Goal: Transaction & Acquisition: Obtain resource

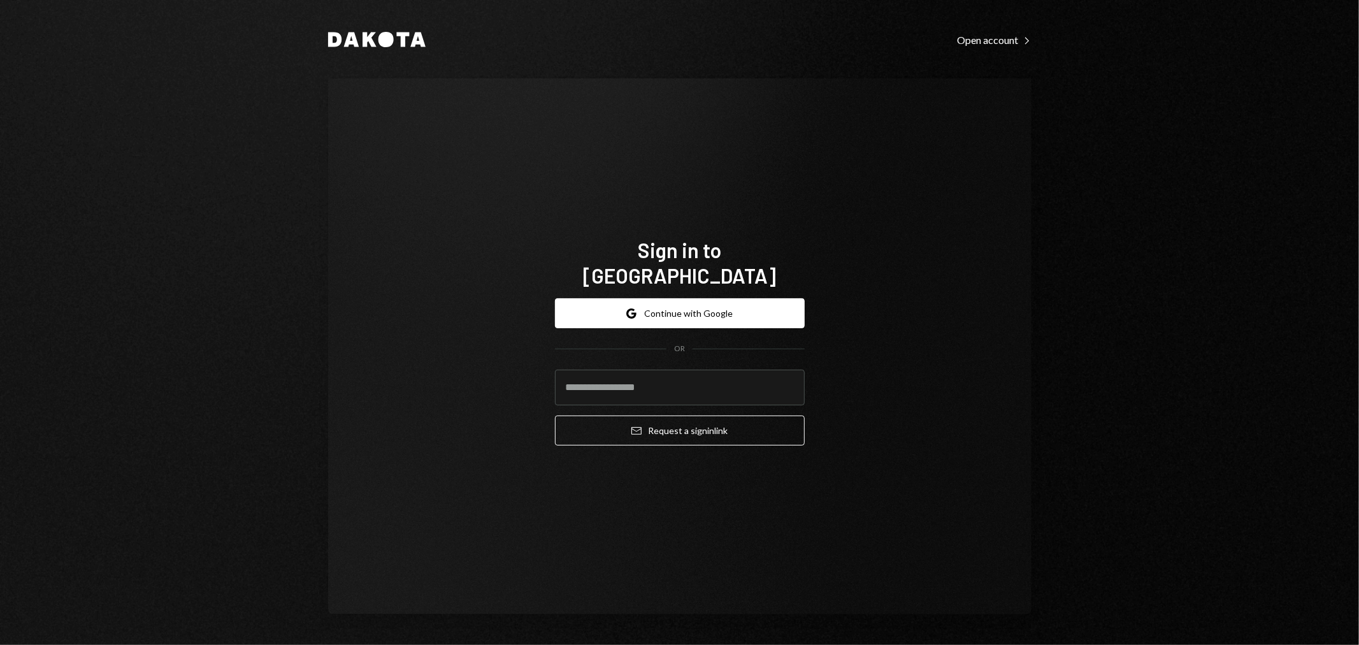
type input "**********"
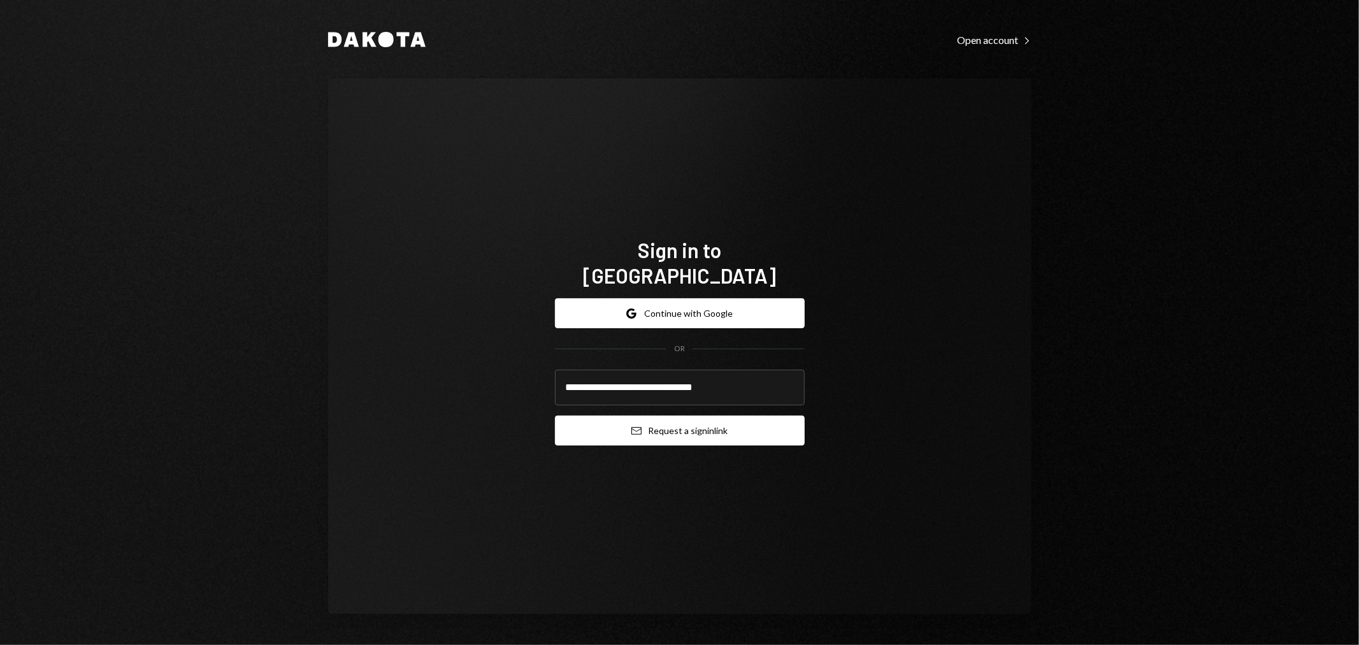
click at [660, 421] on button "Email Request a sign in link" at bounding box center [680, 430] width 250 height 30
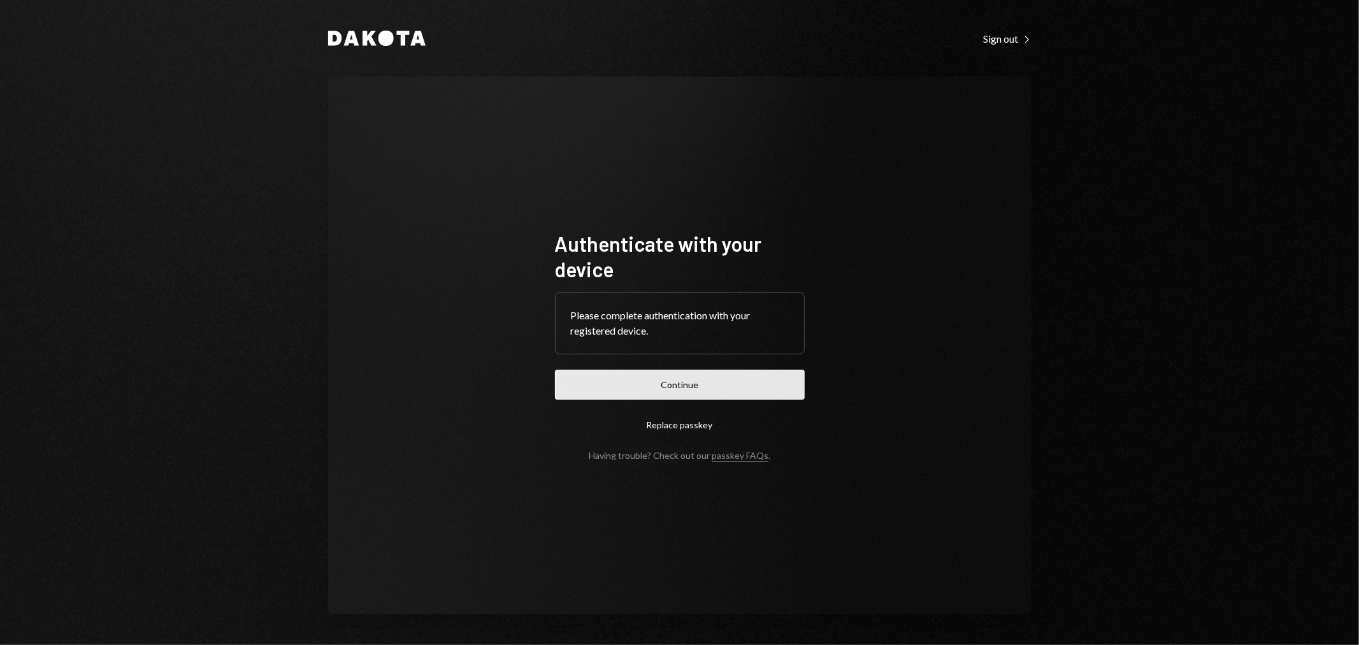
click at [656, 386] on button "Continue" at bounding box center [680, 385] width 250 height 30
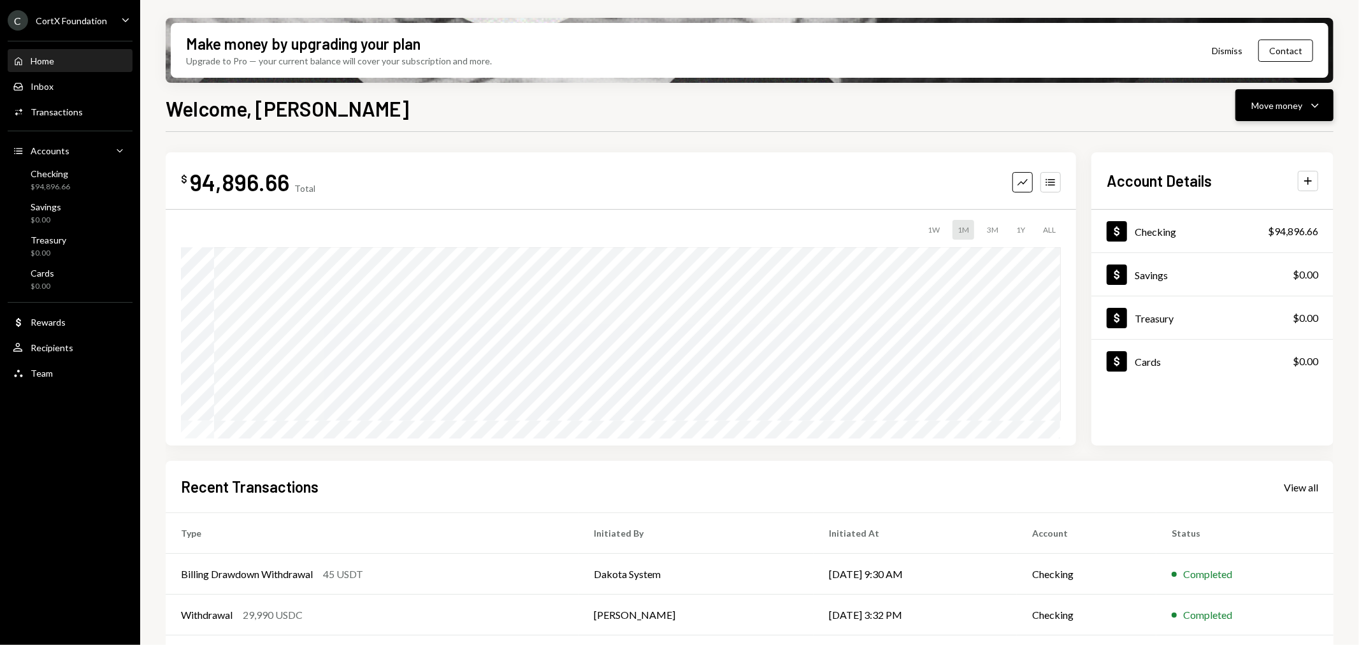
click at [1296, 110] on div "Move money" at bounding box center [1277, 105] width 51 height 13
click at [1258, 199] on div "Deposit" at bounding box center [1275, 200] width 93 height 13
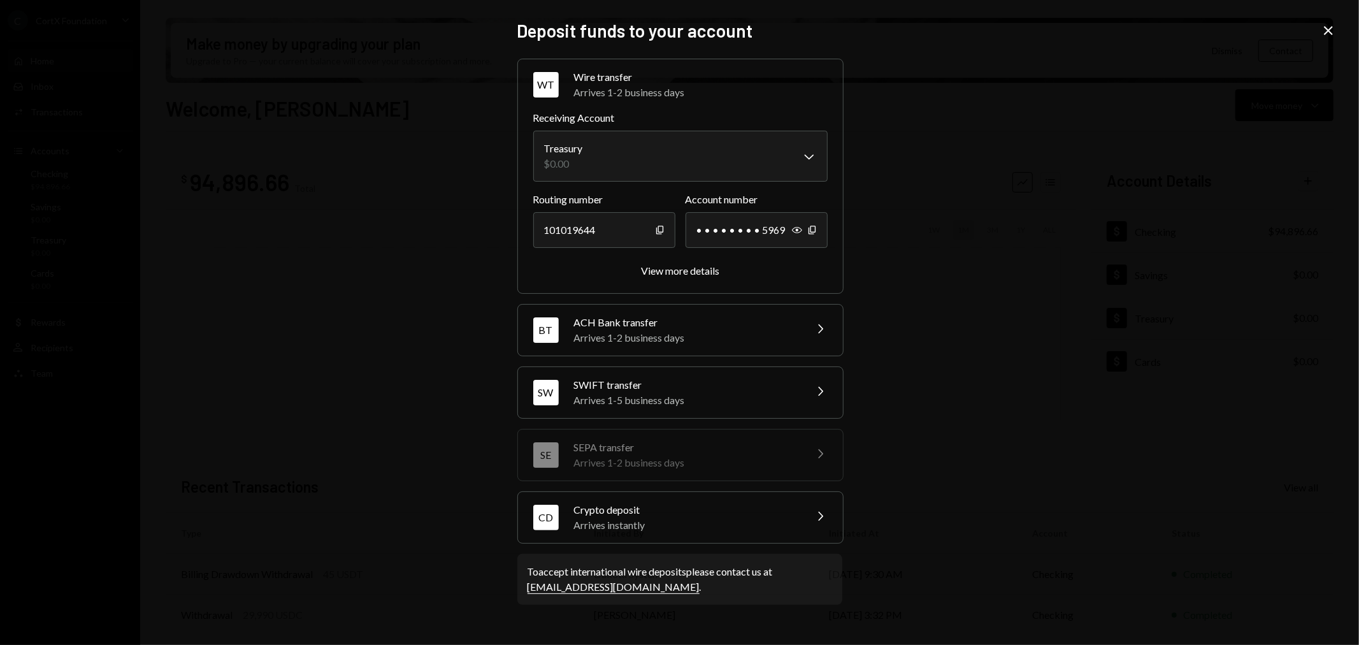
click at [652, 535] on div "CD Crypto deposit Arrives instantly Chevron Right" at bounding box center [680, 517] width 325 height 51
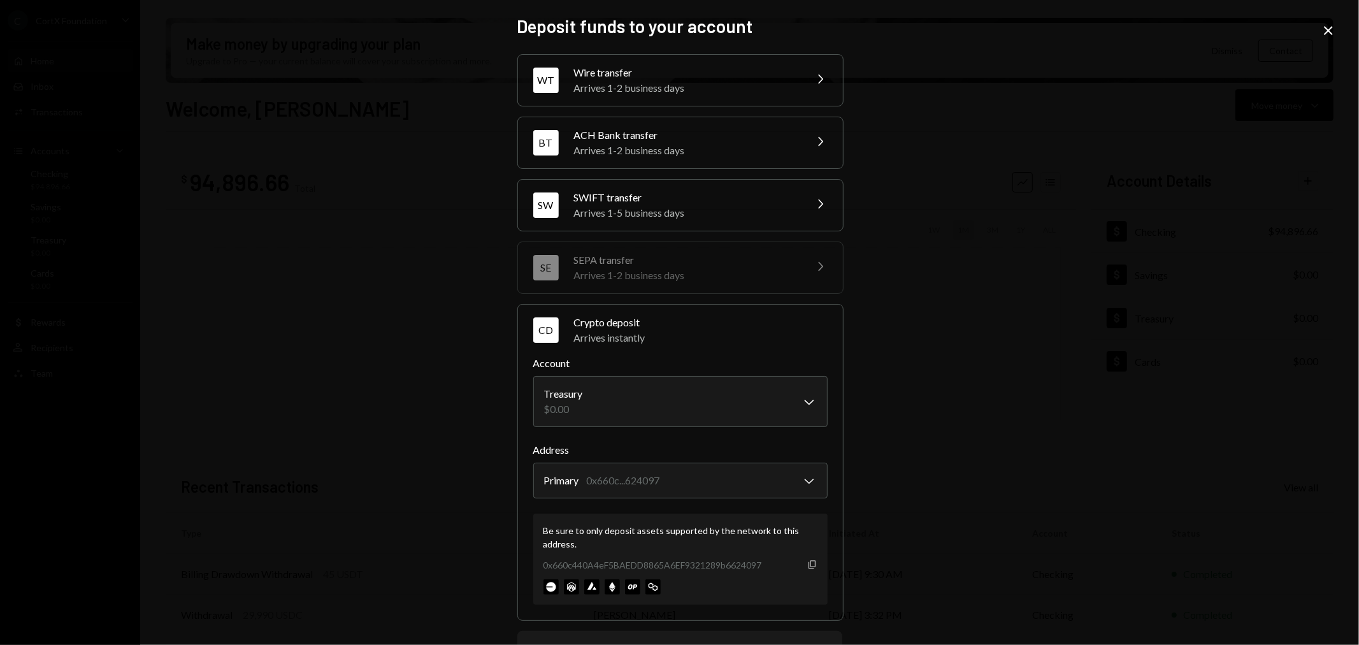
click at [810, 564] on icon "Copy" at bounding box center [812, 564] width 10 height 10
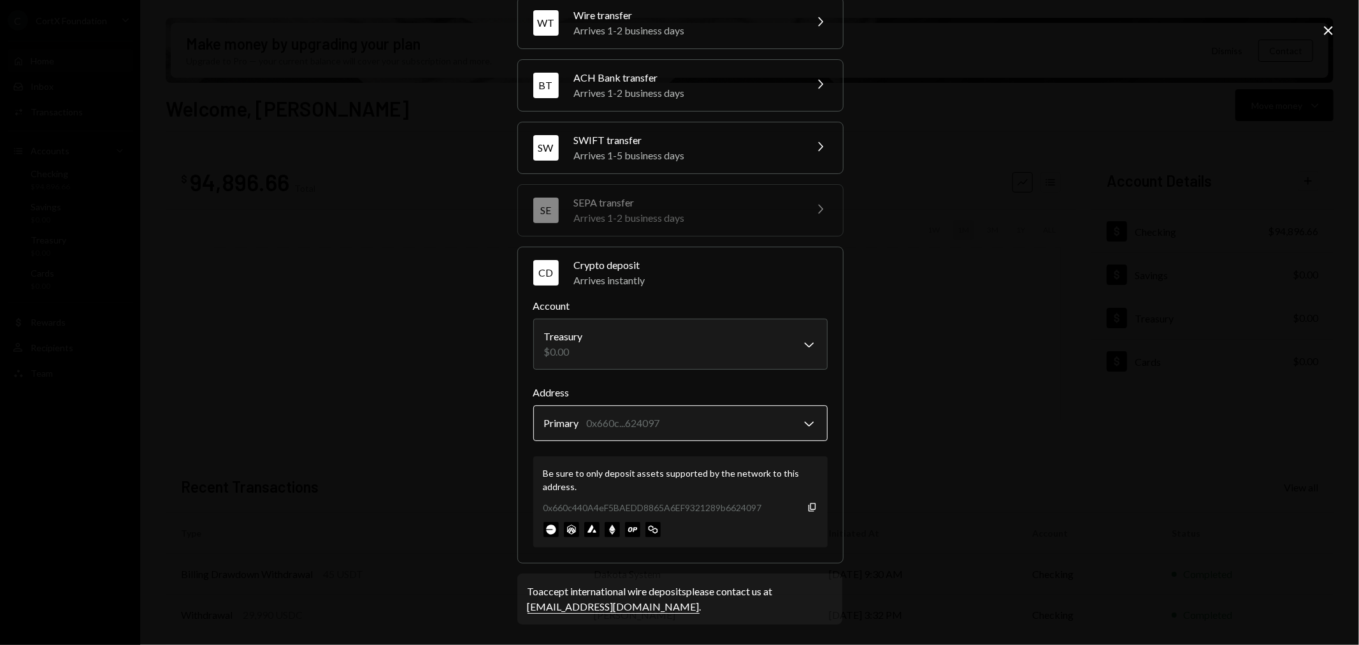
click at [680, 422] on body "C CortX Foundation Caret Down Home Home Inbox Inbox Activities Transactions Acc…" at bounding box center [679, 322] width 1359 height 645
click at [1060, 145] on div "**********" at bounding box center [679, 322] width 1359 height 645
click at [1325, 28] on icon "Close" at bounding box center [1328, 30] width 15 height 15
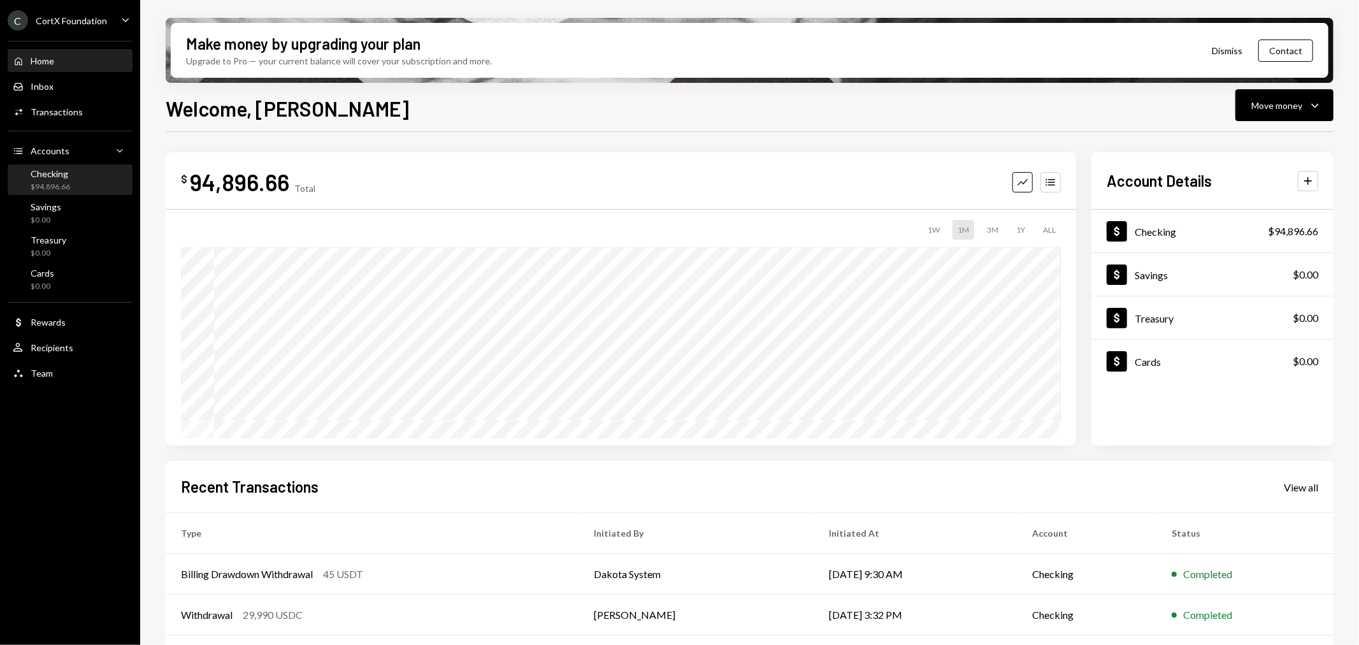
click at [77, 177] on div "Checking $94,896.66" at bounding box center [70, 180] width 115 height 24
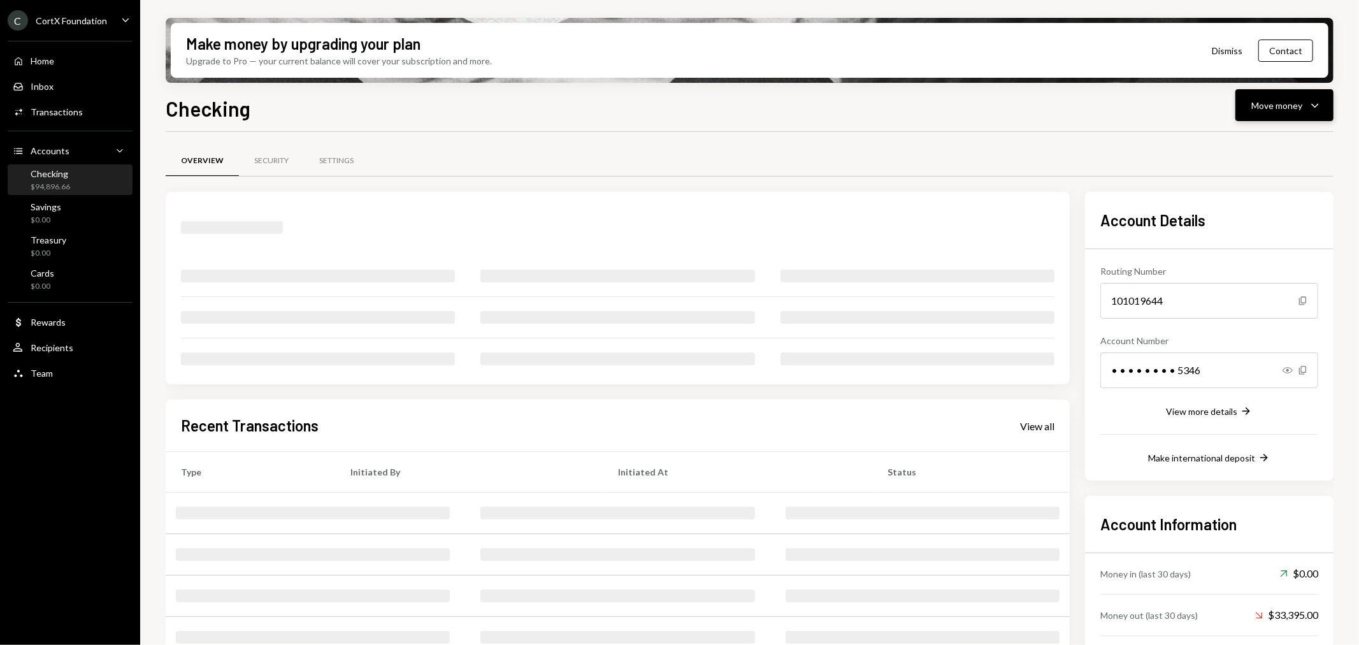
click at [1327, 112] on button "Move money Caret Down" at bounding box center [1285, 105] width 98 height 32
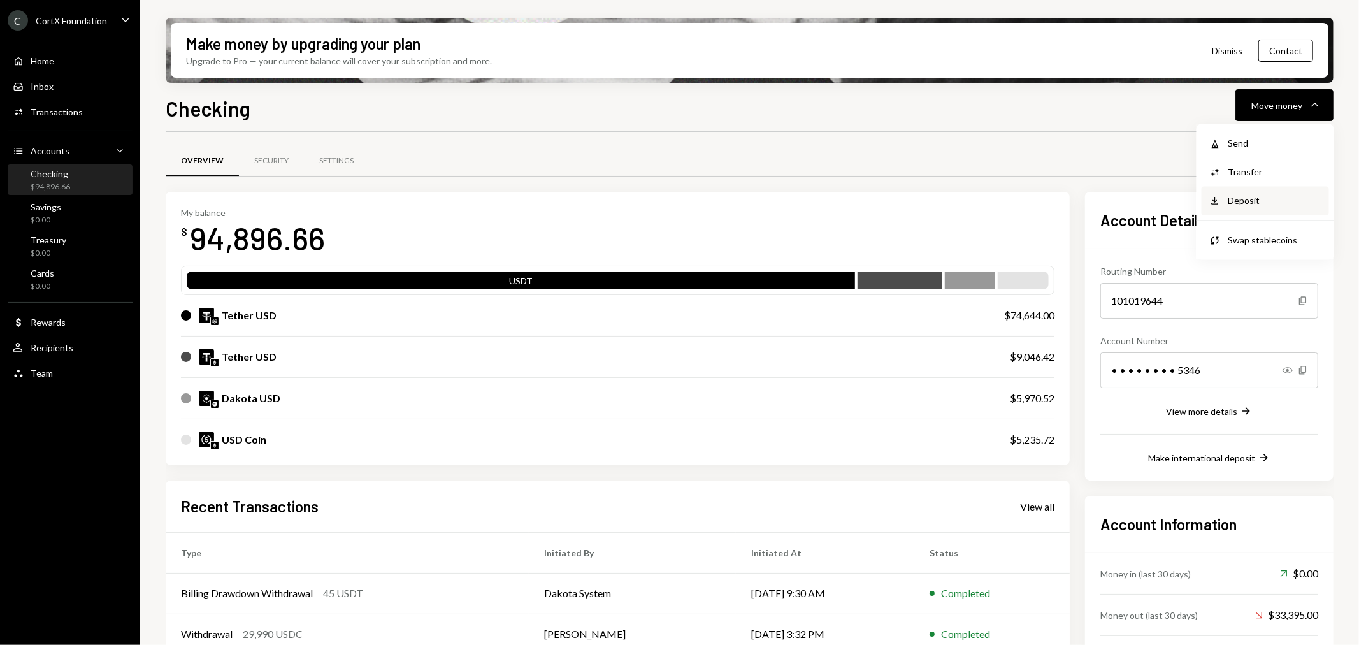
click at [1250, 209] on div "Deposit Deposit" at bounding box center [1265, 200] width 127 height 29
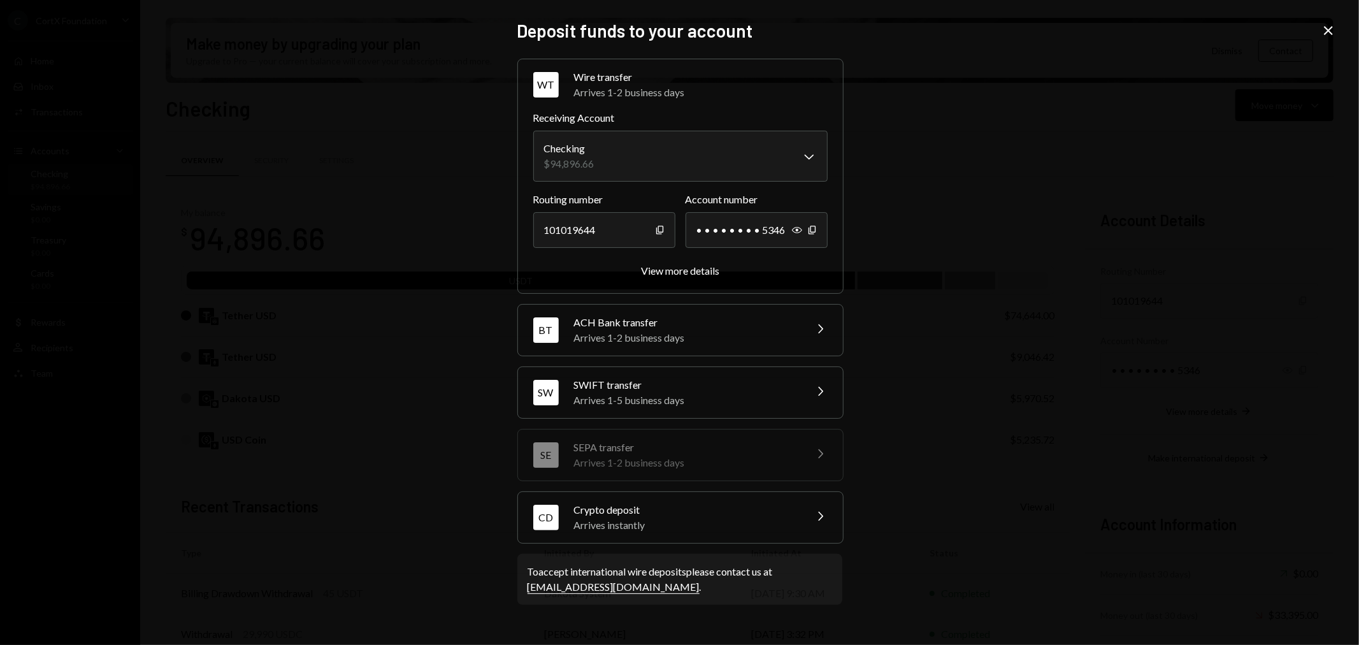
click at [626, 523] on div "Arrives instantly" at bounding box center [685, 524] width 223 height 15
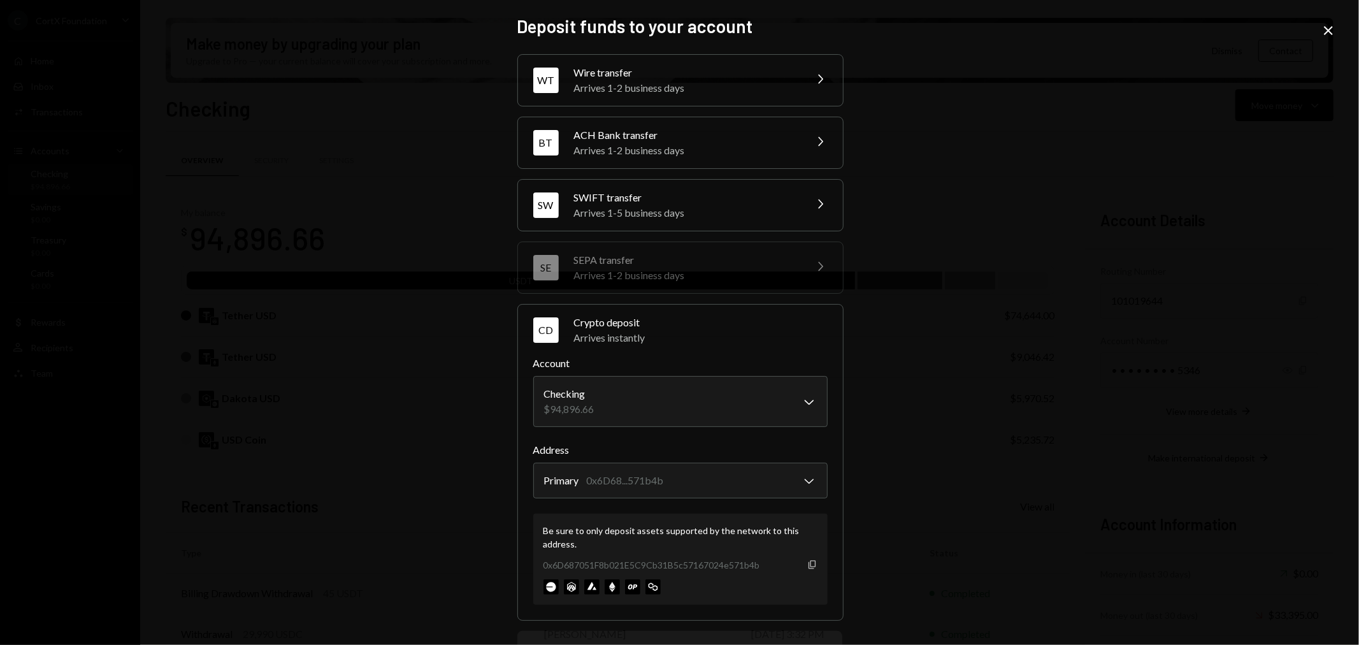
click at [807, 559] on div "Copy" at bounding box center [812, 564] width 10 height 10
click at [1324, 27] on icon "Close" at bounding box center [1328, 30] width 15 height 15
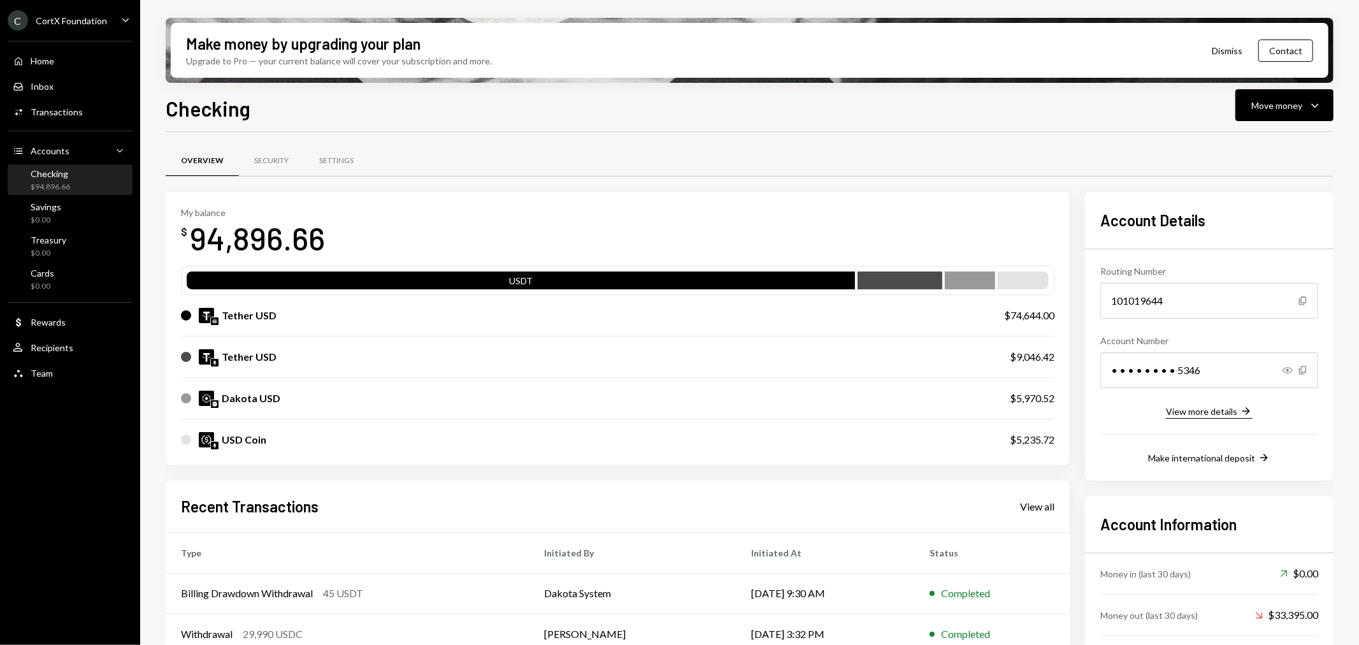
click at [1182, 409] on div "View more details" at bounding box center [1201, 411] width 71 height 11
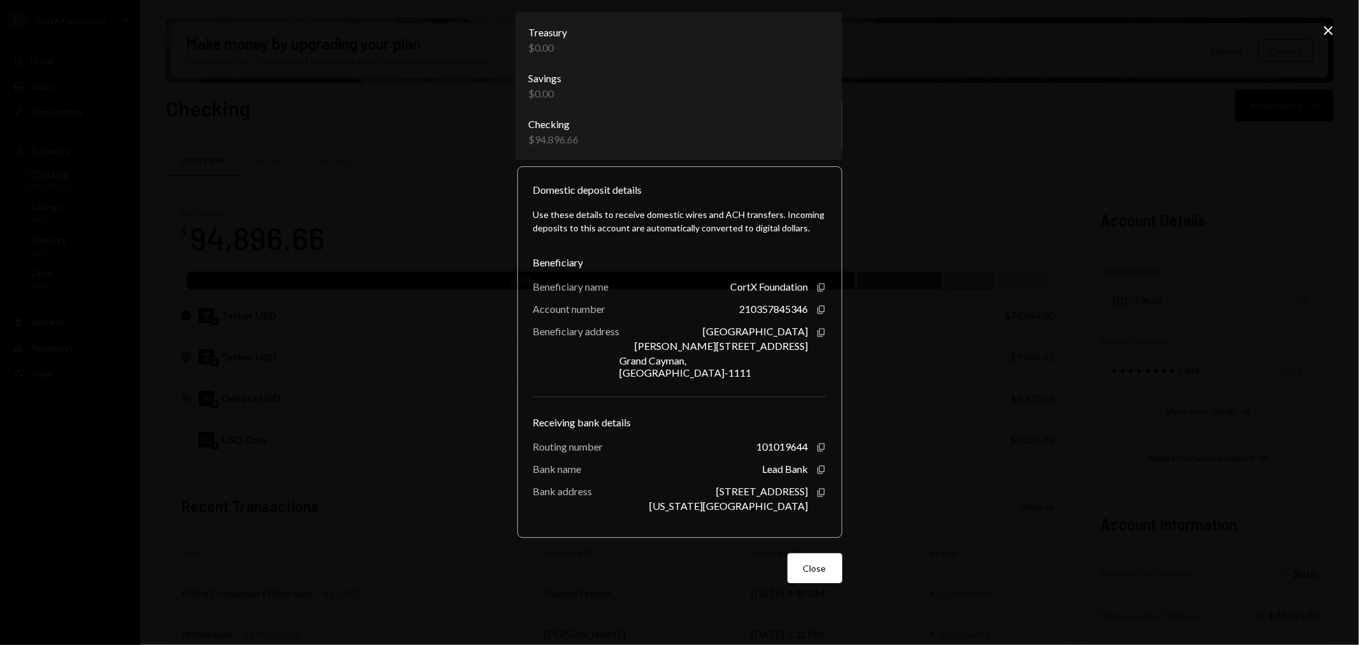
click at [653, 138] on body "C CortX Foundation Caret Down Home Home Inbox Inbox Activities Transactions Acc…" at bounding box center [679, 322] width 1359 height 645
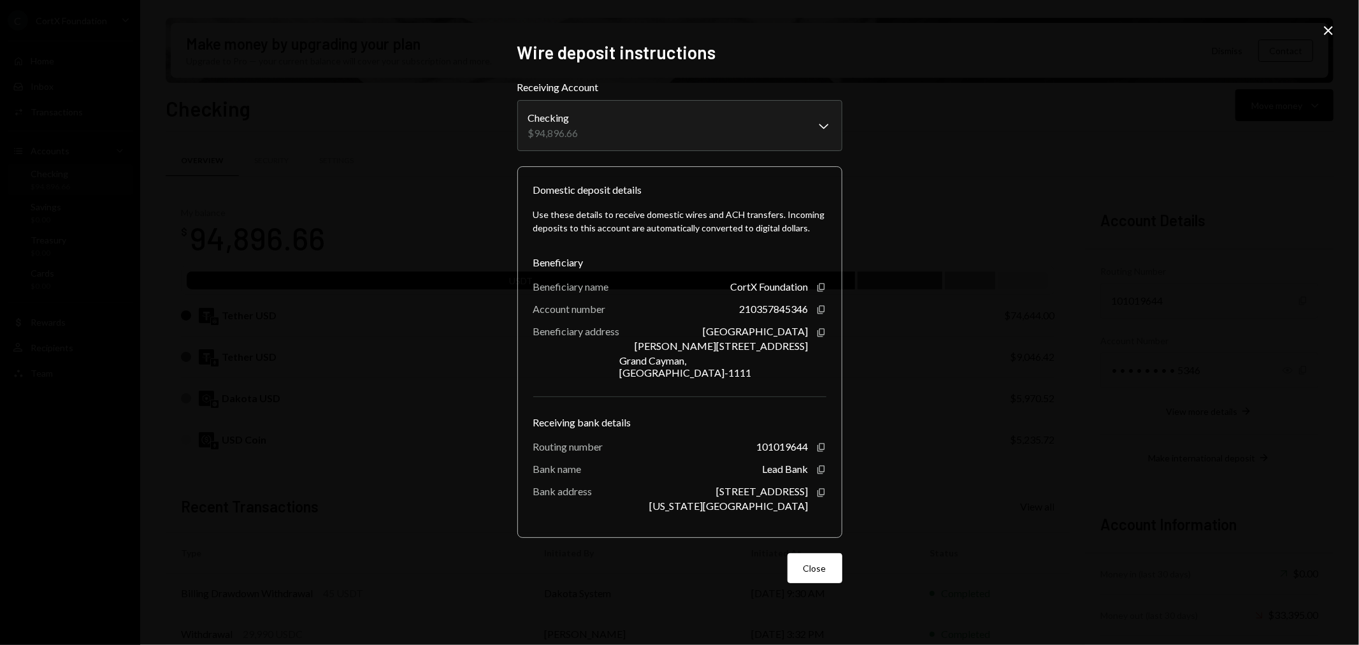
click at [927, 218] on div "**********" at bounding box center [679, 322] width 1359 height 645
click at [1322, 31] on icon "Close" at bounding box center [1328, 30] width 15 height 15
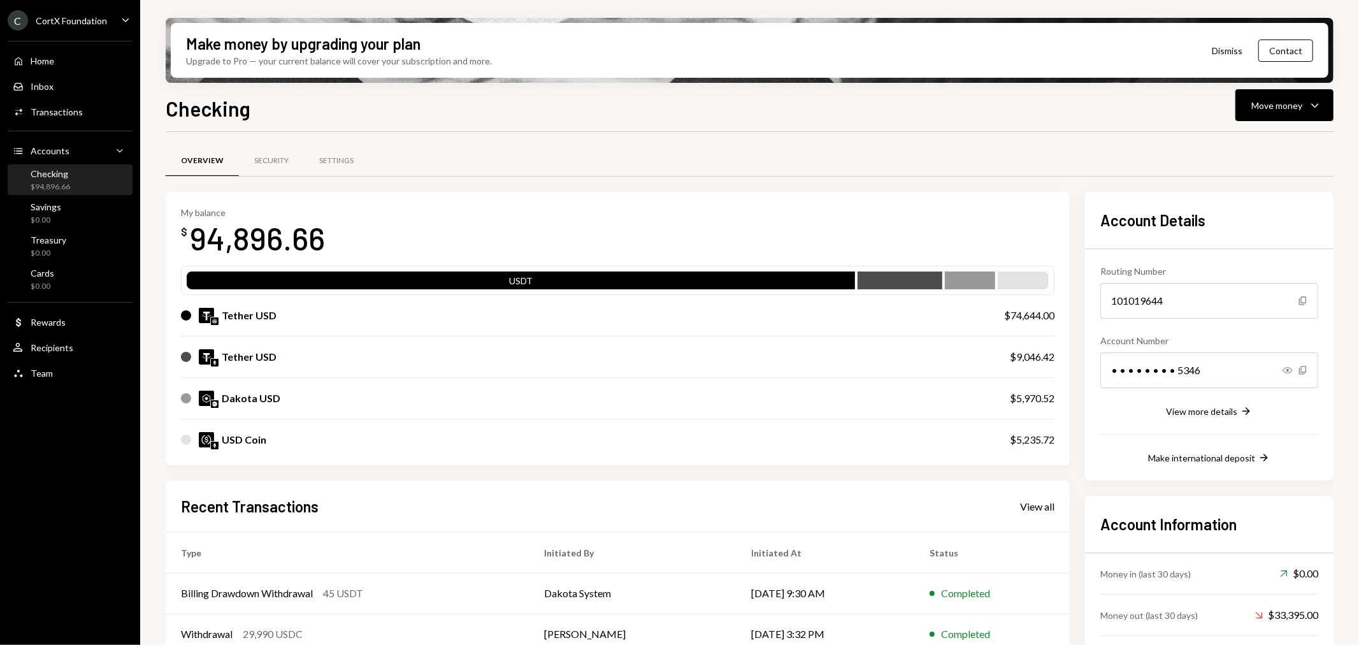
click at [58, 15] on div "CortX Foundation" at bounding box center [71, 20] width 71 height 11
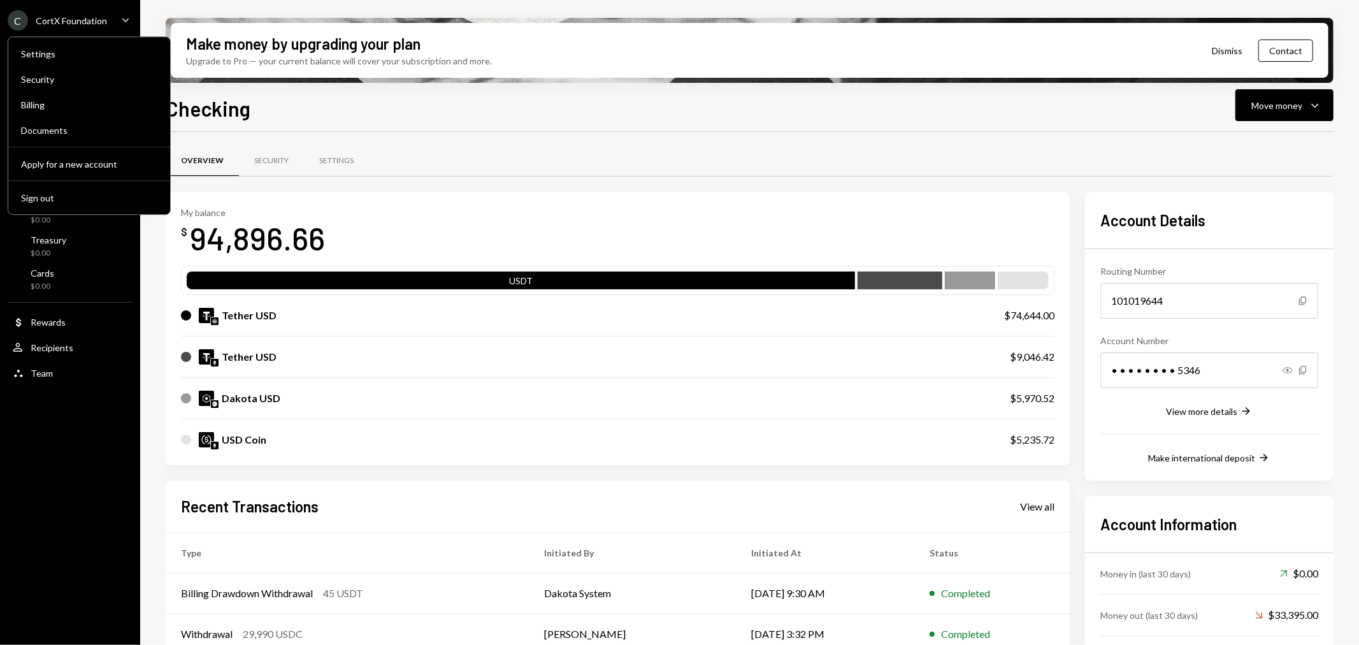
click at [391, 105] on div "Checking Move money Caret Down" at bounding box center [750, 107] width 1168 height 28
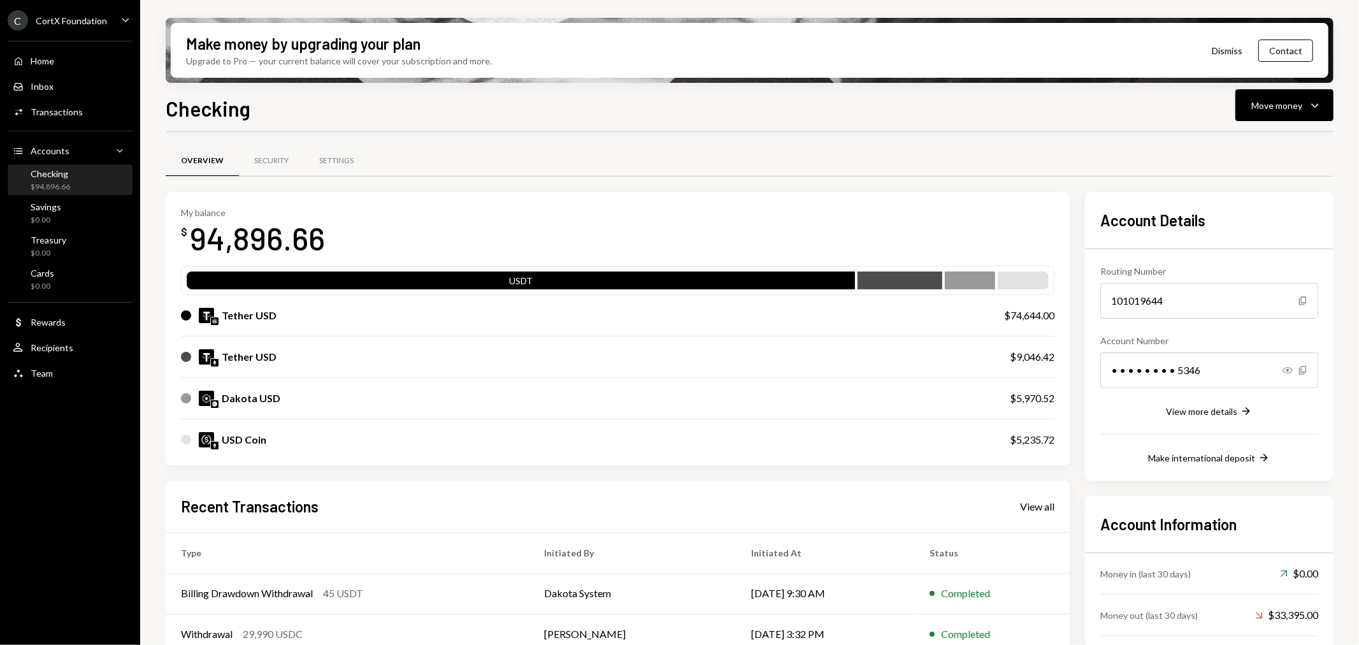
scroll to position [142, 0]
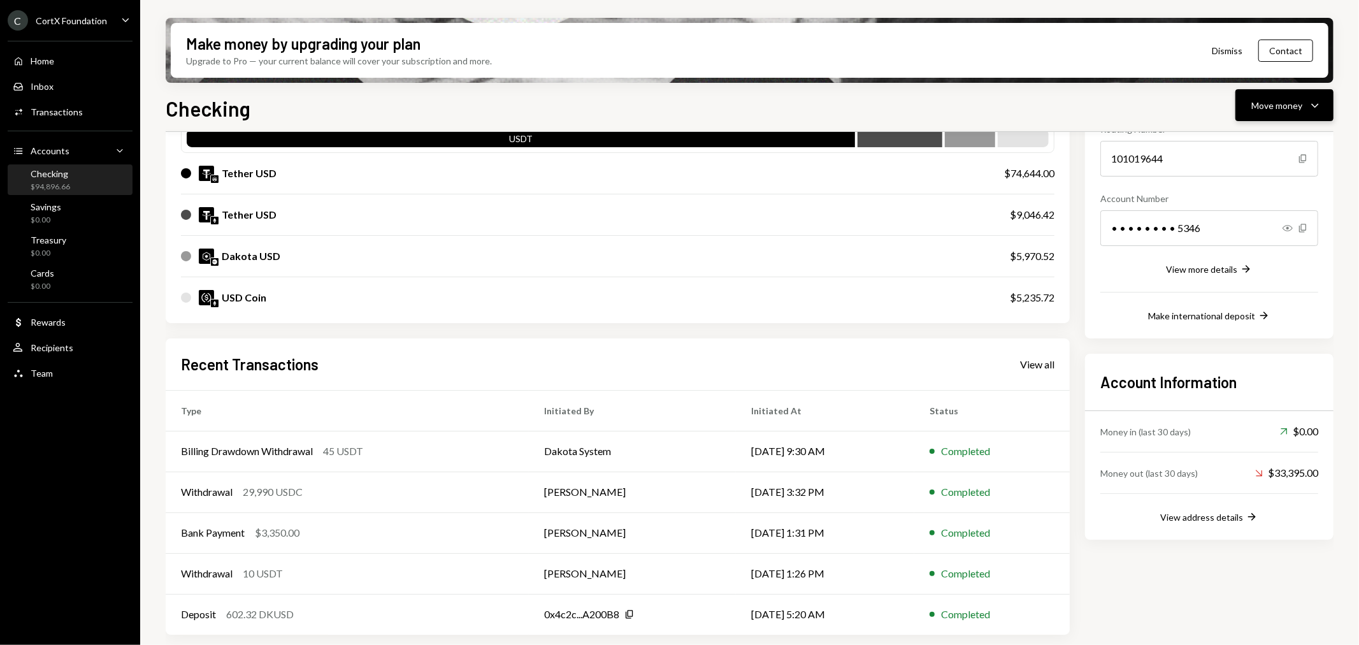
click at [1276, 110] on div "Move money" at bounding box center [1277, 105] width 51 height 13
click at [1239, 198] on div "Deposit" at bounding box center [1275, 200] width 93 height 13
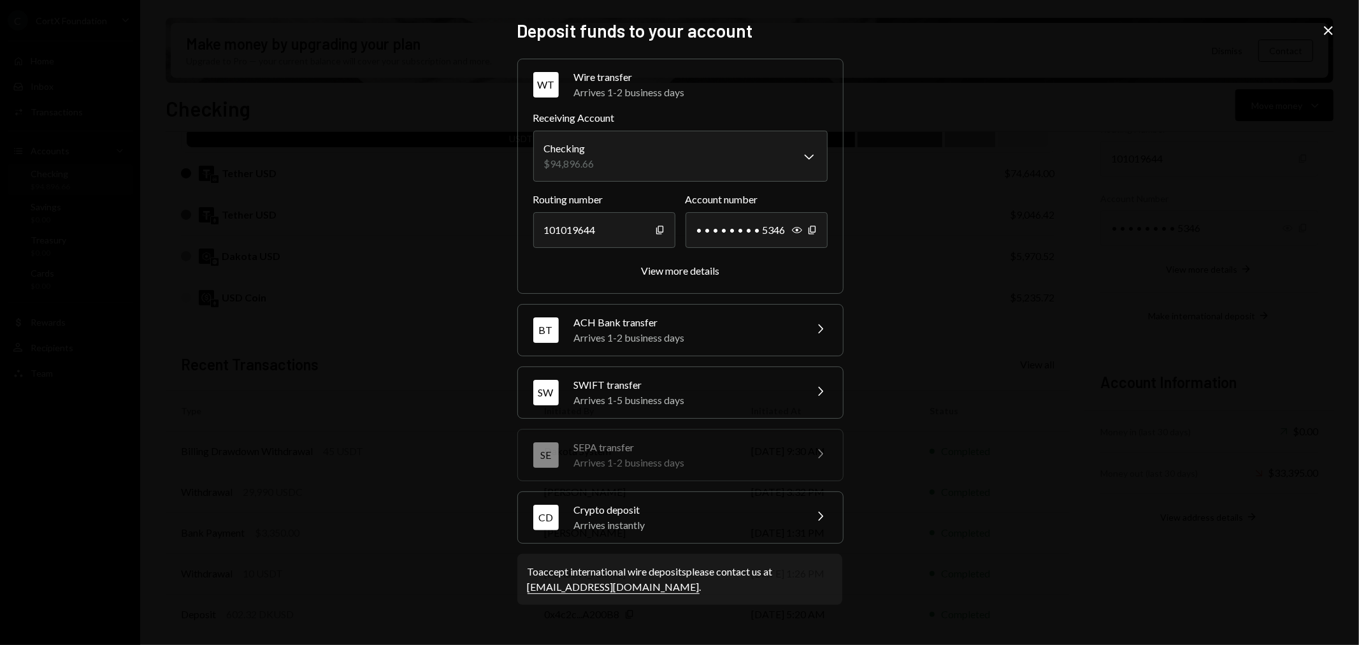
click at [644, 525] on div "Arrives instantly" at bounding box center [685, 524] width 223 height 15
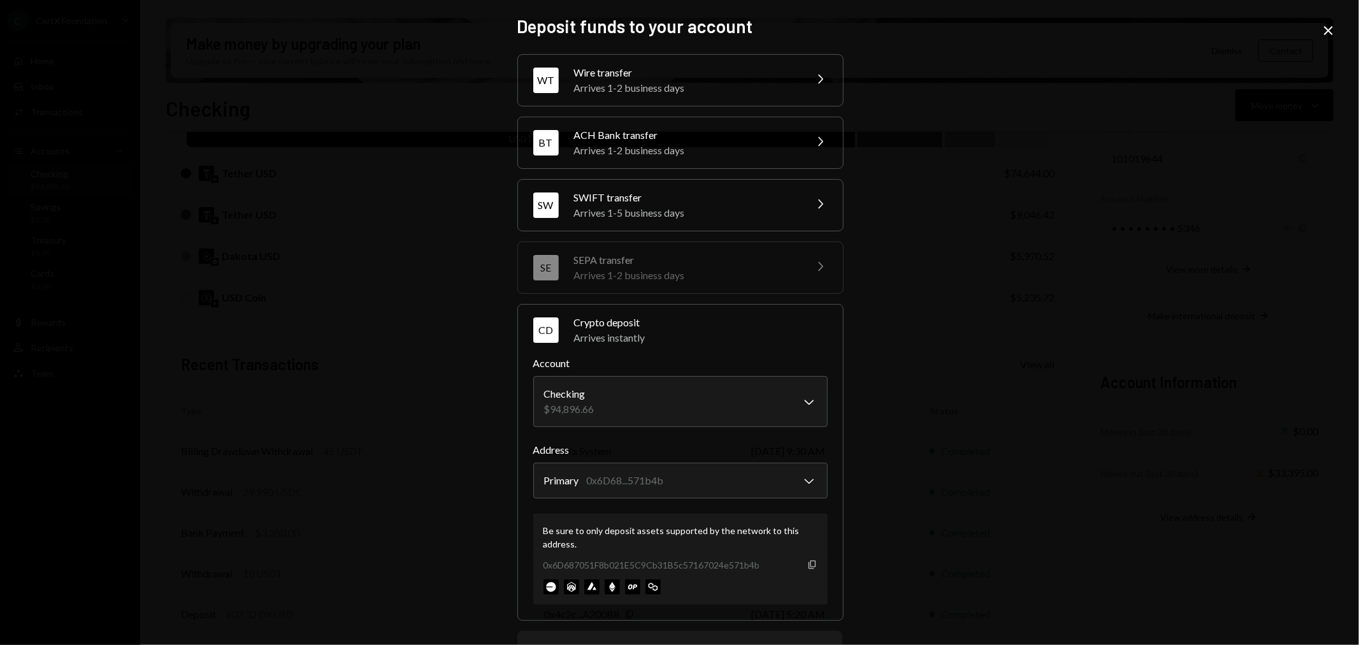
click at [807, 564] on icon "Copy" at bounding box center [812, 564] width 10 height 10
click at [1327, 31] on icon at bounding box center [1328, 30] width 9 height 9
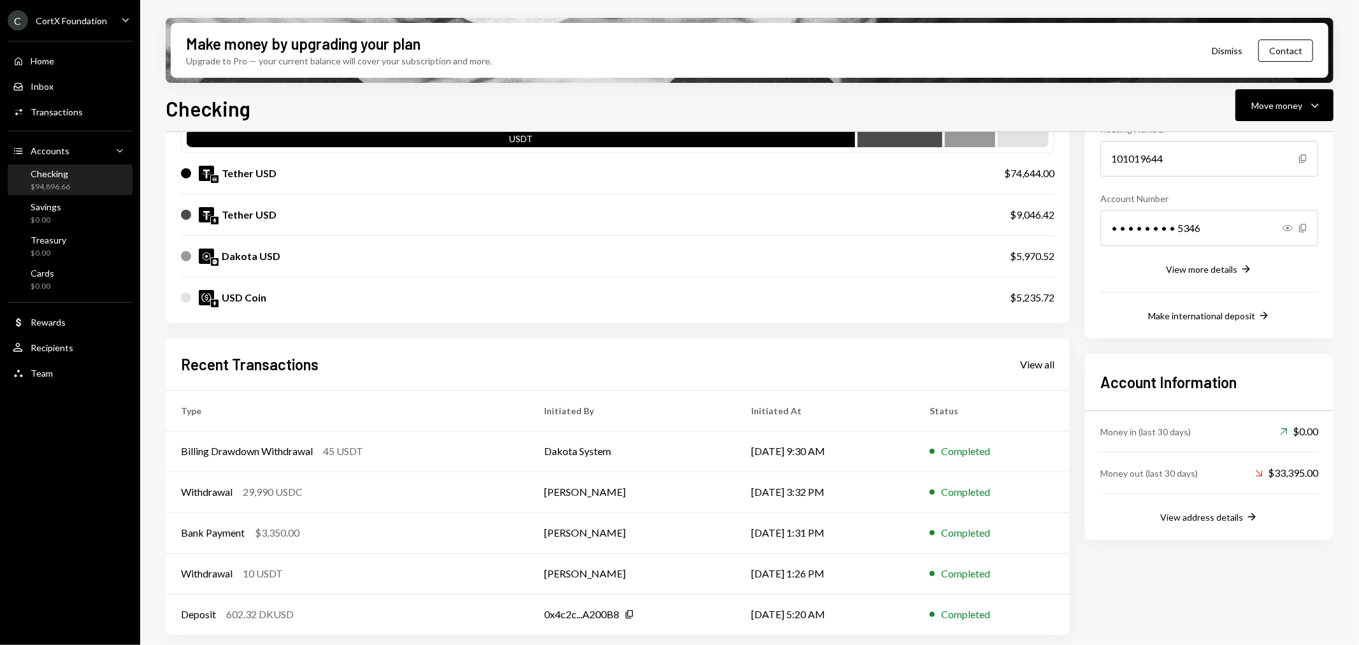
click at [55, 17] on div "CortX Foundation" at bounding box center [71, 20] width 71 height 11
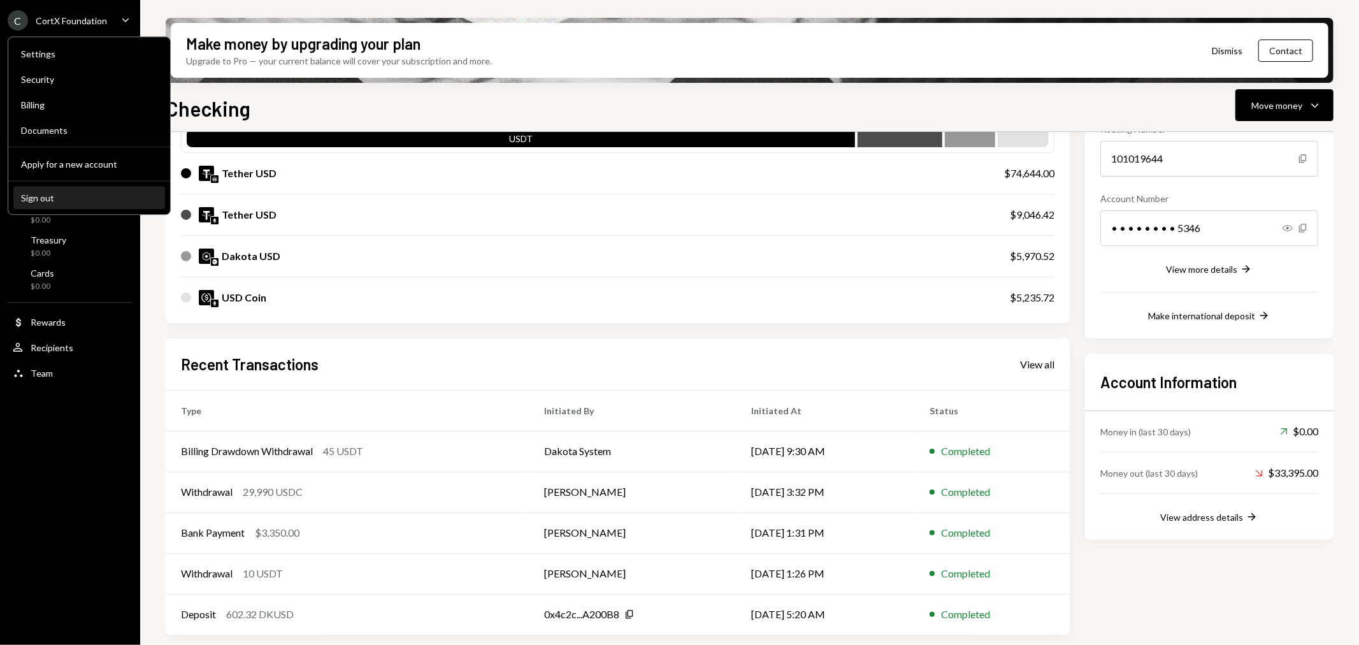
click at [39, 202] on div "Sign out" at bounding box center [89, 197] width 136 height 11
